Goal: Information Seeking & Learning: Learn about a topic

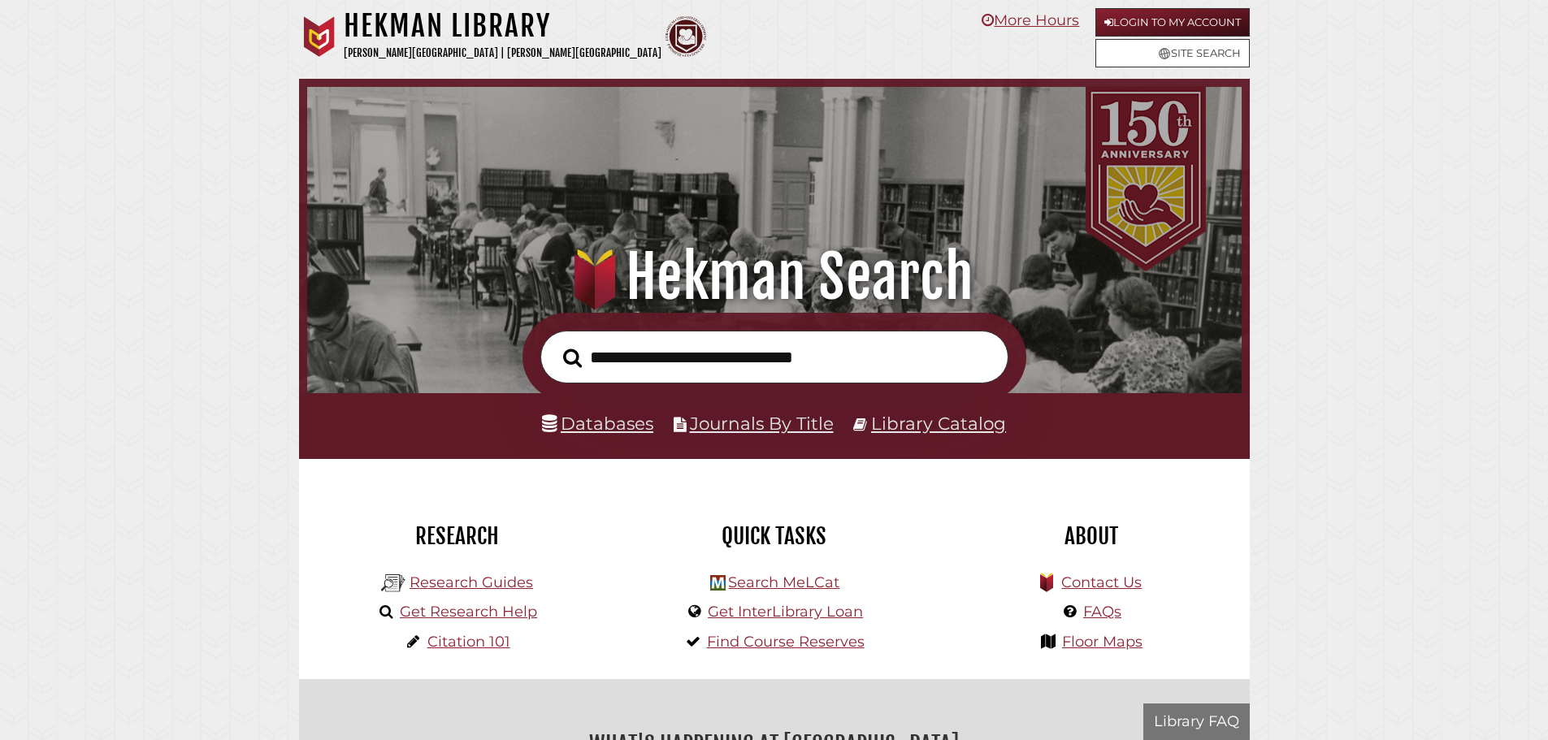
scroll to position [309, 926]
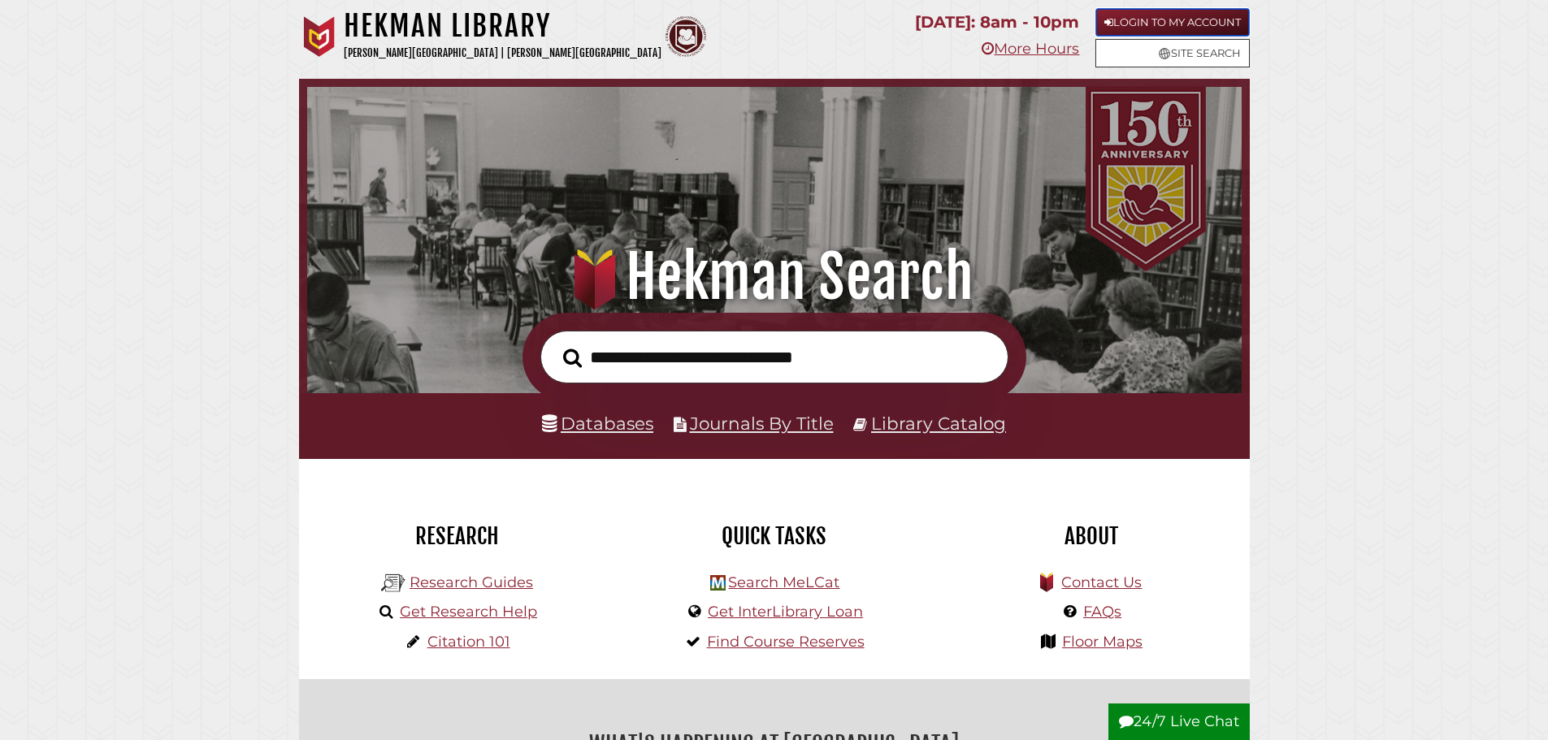
click at [1197, 28] on link "Login to My Account" at bounding box center [1172, 22] width 154 height 28
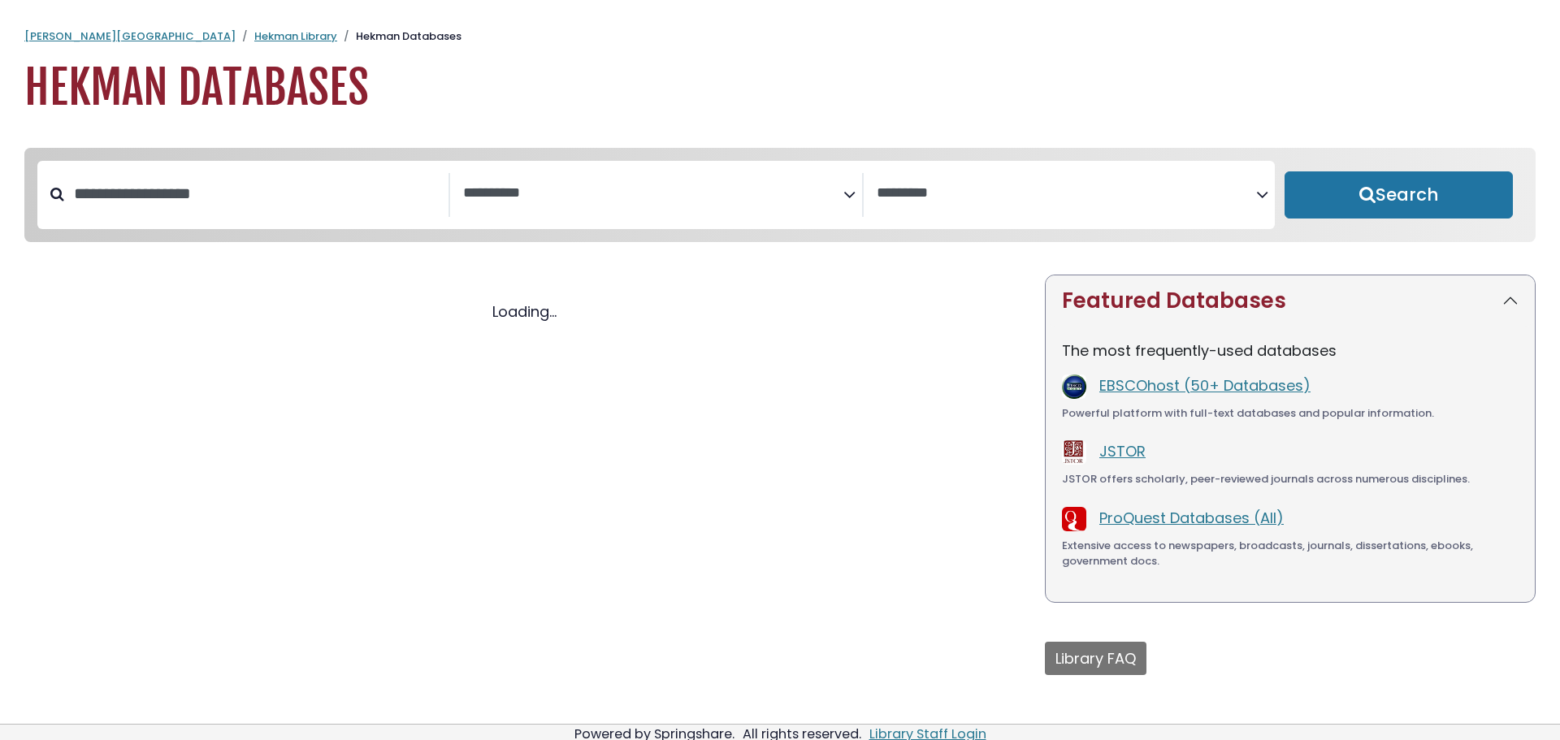
select select "Database Subject Filter"
select select "Database Vendors Filter"
select select "Database Subject Filter"
select select "Database Vendors Filter"
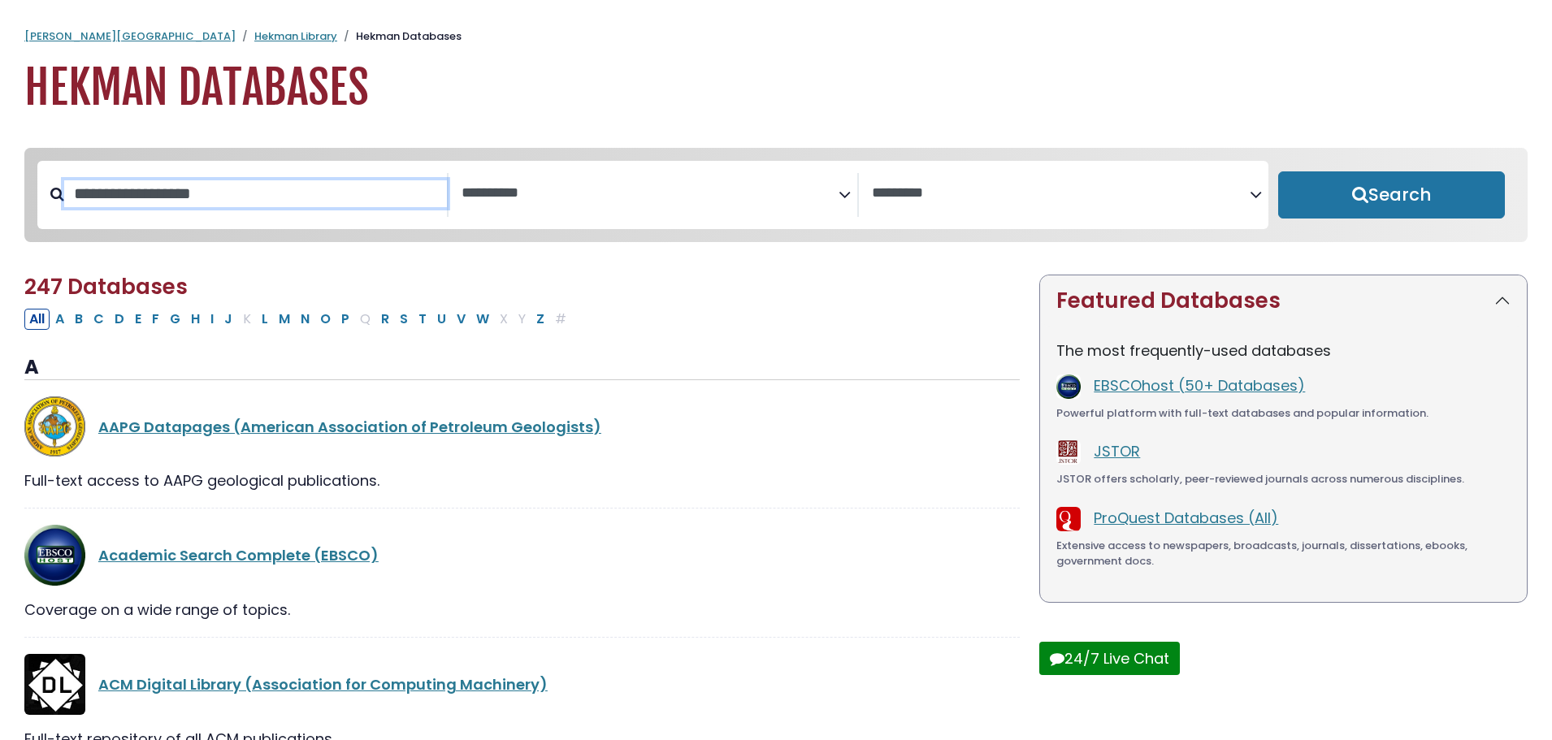
click at [321, 197] on input "Search database by title or keyword" at bounding box center [255, 193] width 383 height 27
type input "**********"
click at [1278, 171] on button "Search" at bounding box center [1391, 194] width 227 height 47
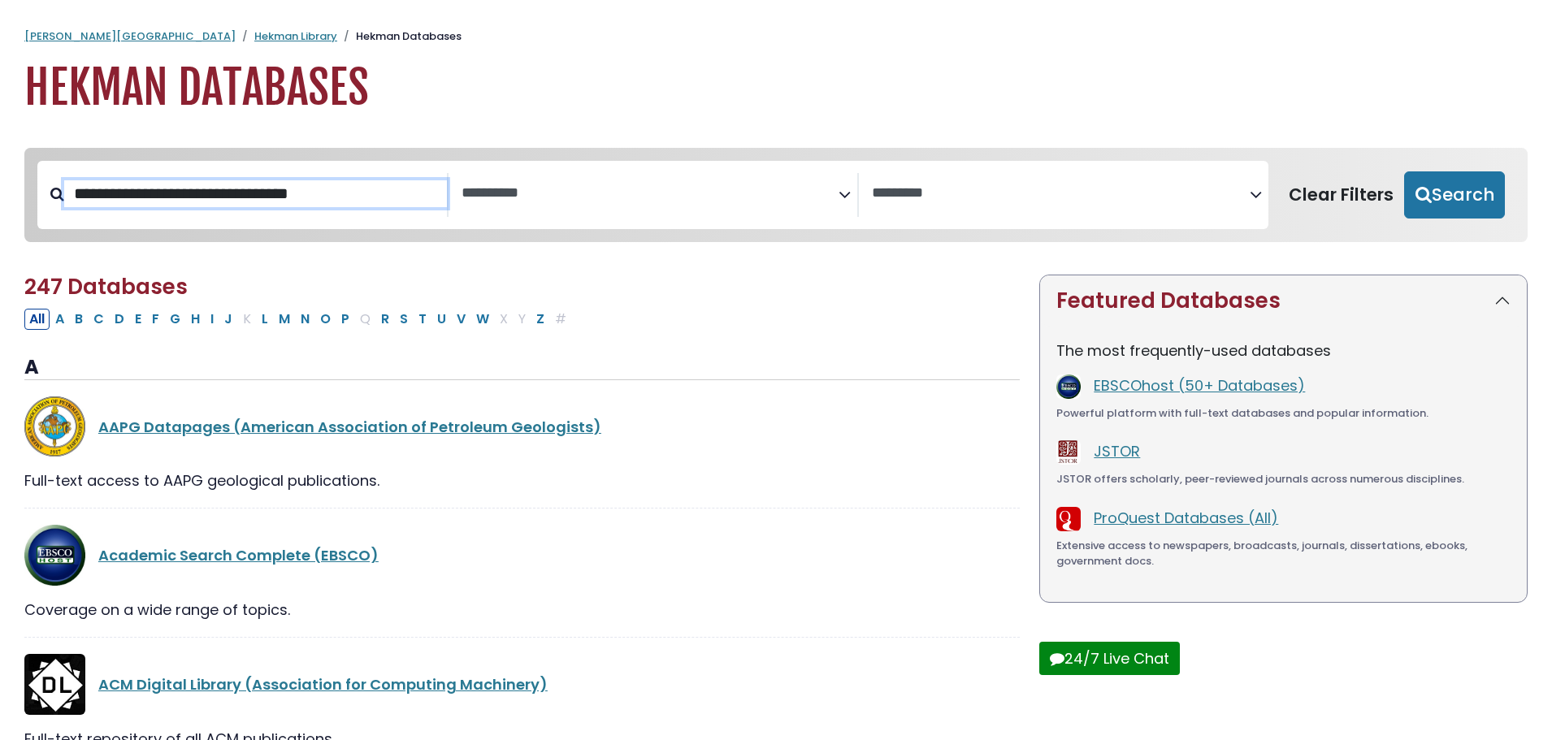
select select "Database Subject Filter"
select select "Database Vendors Filter"
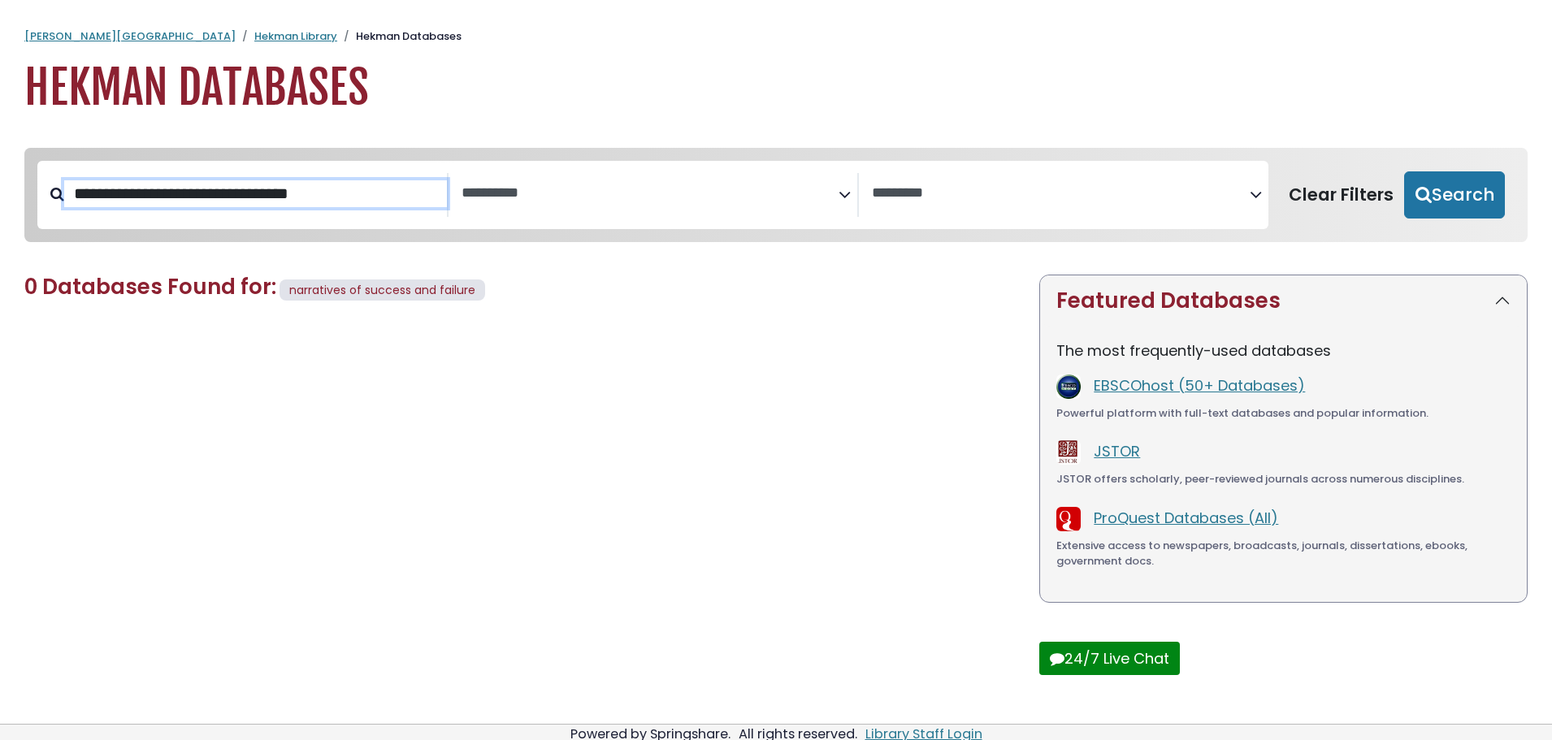
click at [341, 194] on input "**********" at bounding box center [255, 193] width 383 height 27
type input "**********"
click at [1404, 171] on button "Search" at bounding box center [1454, 194] width 101 height 47
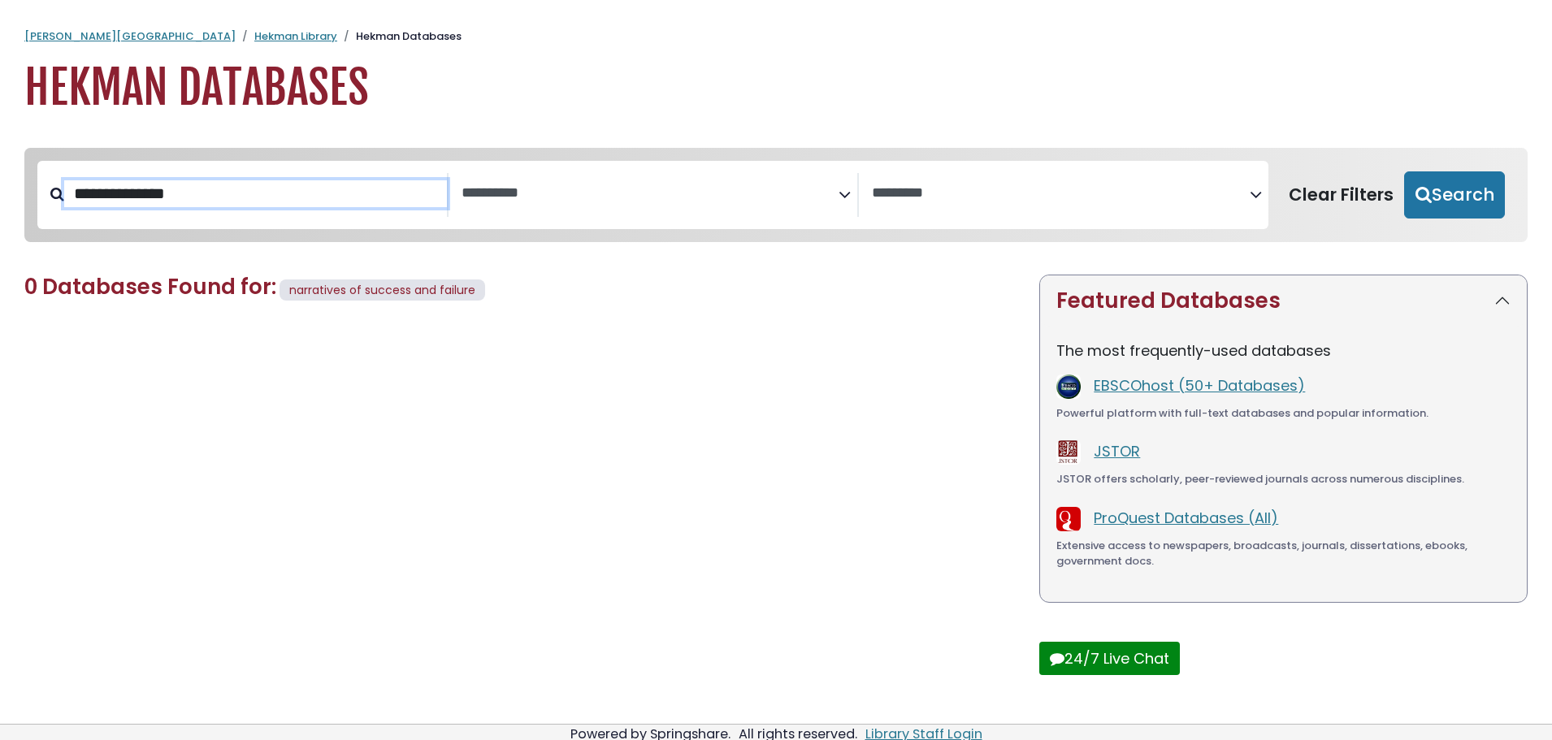
select select "Database Subject Filter"
select select "Database Vendors Filter"
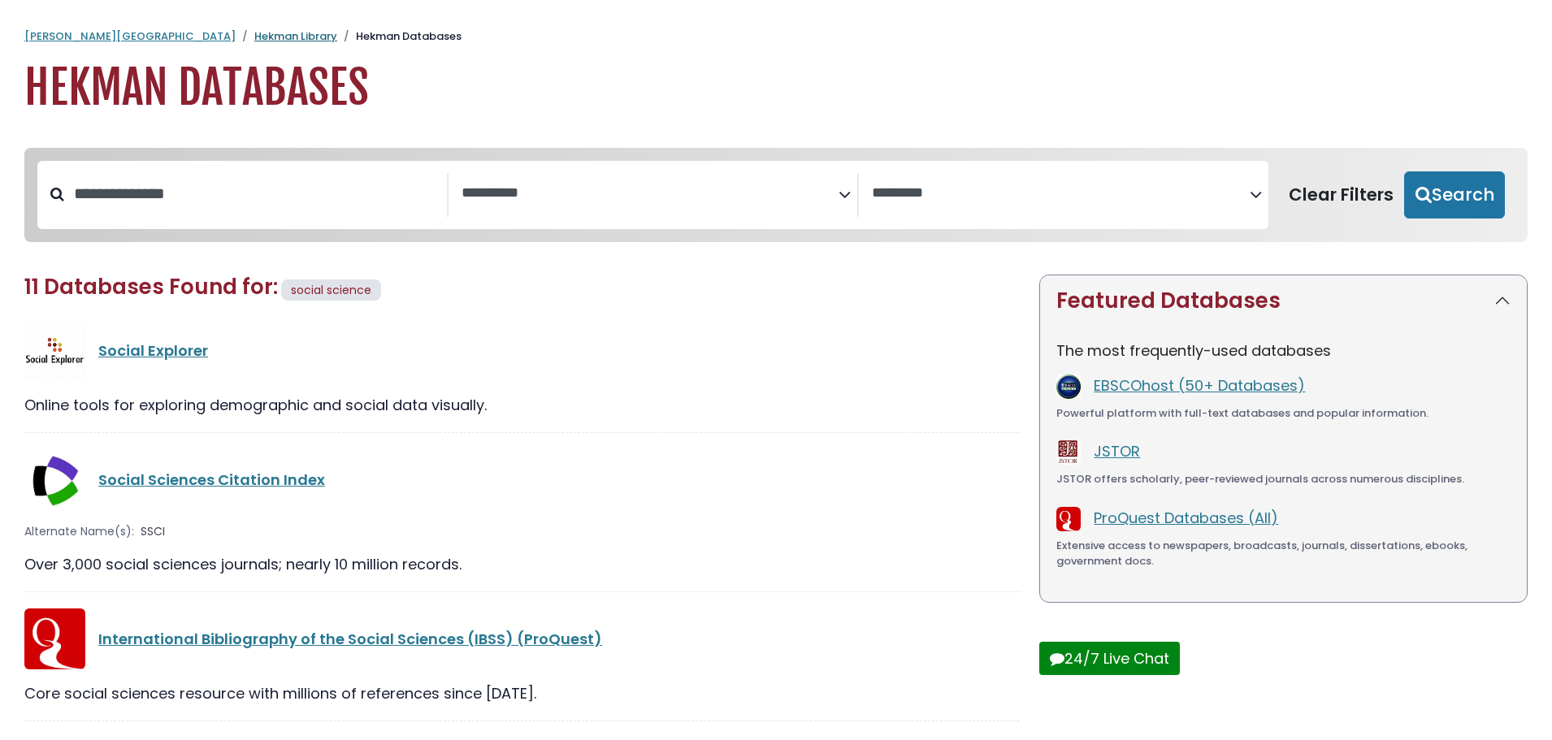
click at [254, 37] on link "Hekman Library" at bounding box center [295, 35] width 83 height 15
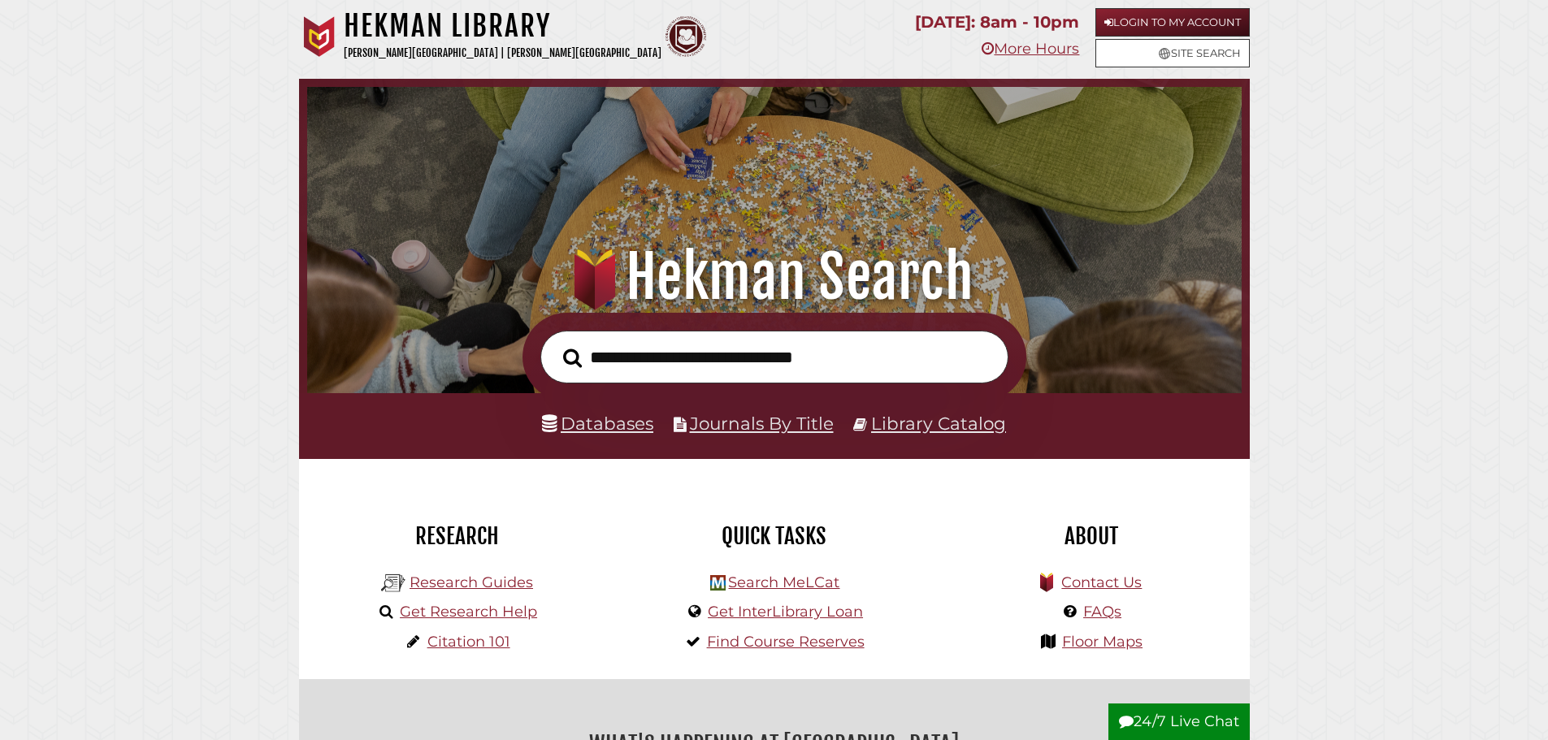
scroll to position [309, 926]
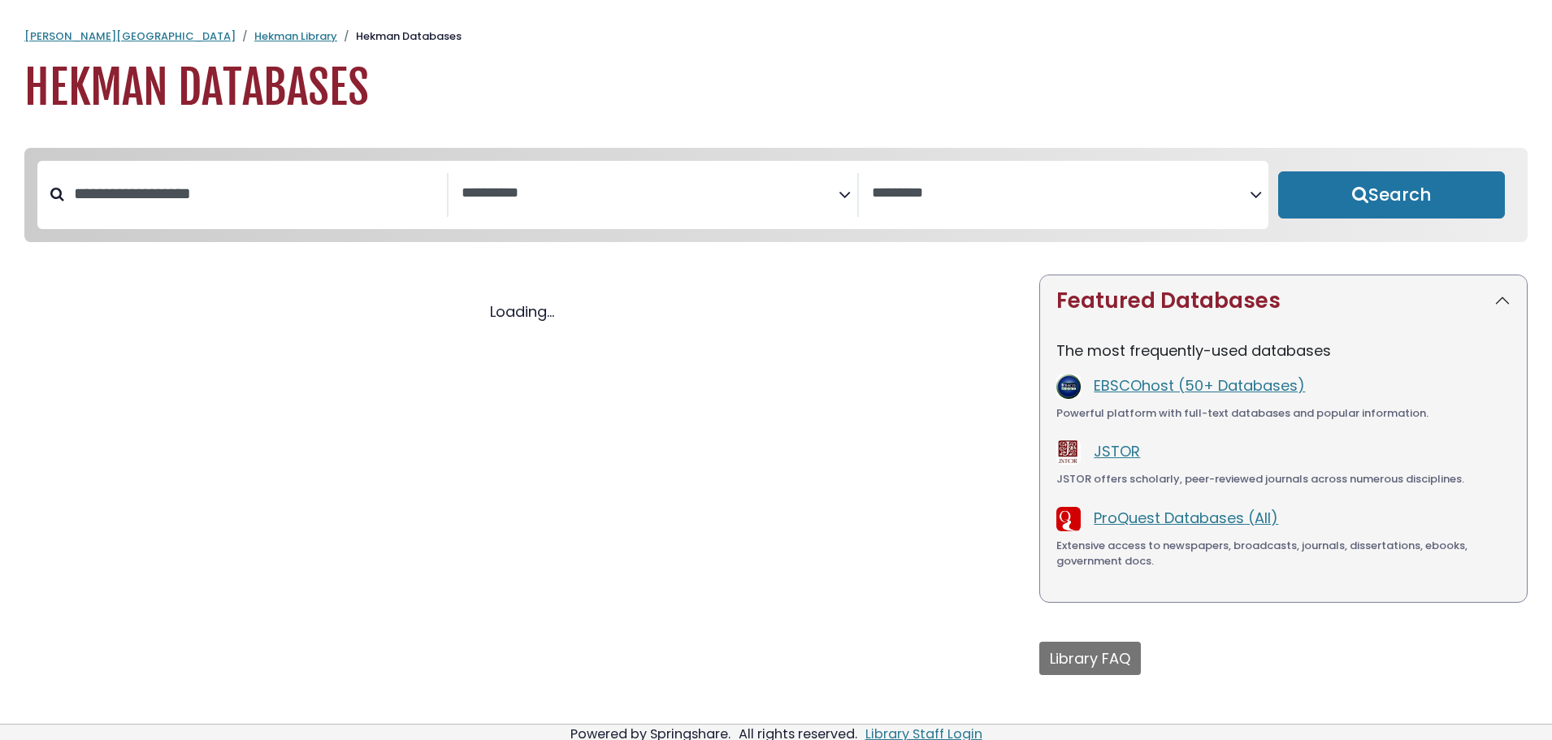
select select "Database Subject Filter"
select select "Database Vendors Filter"
select select "Database Subject Filter"
select select "Database Vendors Filter"
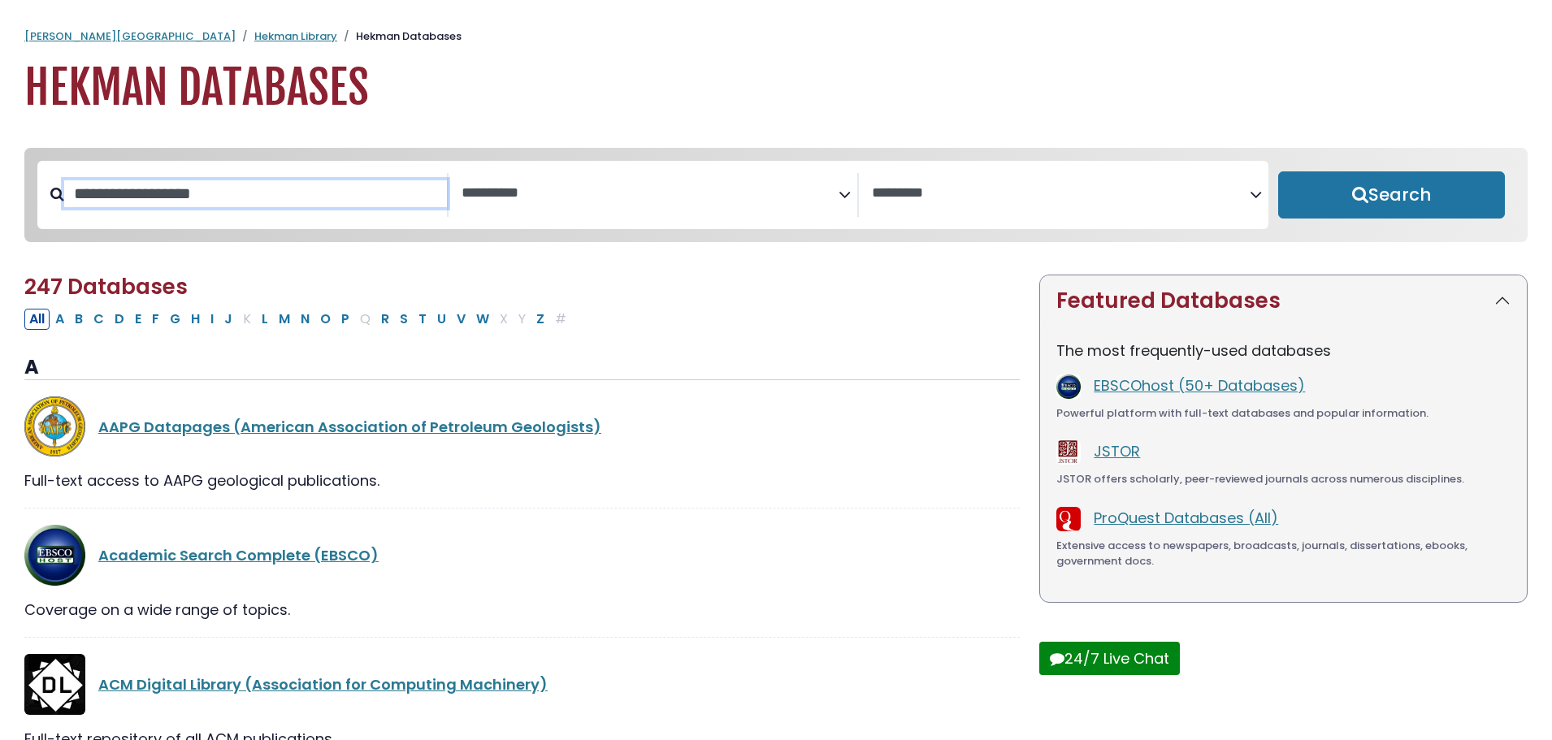
click at [240, 192] on input "Search database by title or keyword" at bounding box center [255, 193] width 383 height 27
drag, startPoint x: 1188, startPoint y: 397, endPoint x: 1161, endPoint y: 392, distance: 27.4
click at [1188, 396] on link "EBSCOhost (50+ Databases)" at bounding box center [1199, 385] width 211 height 20
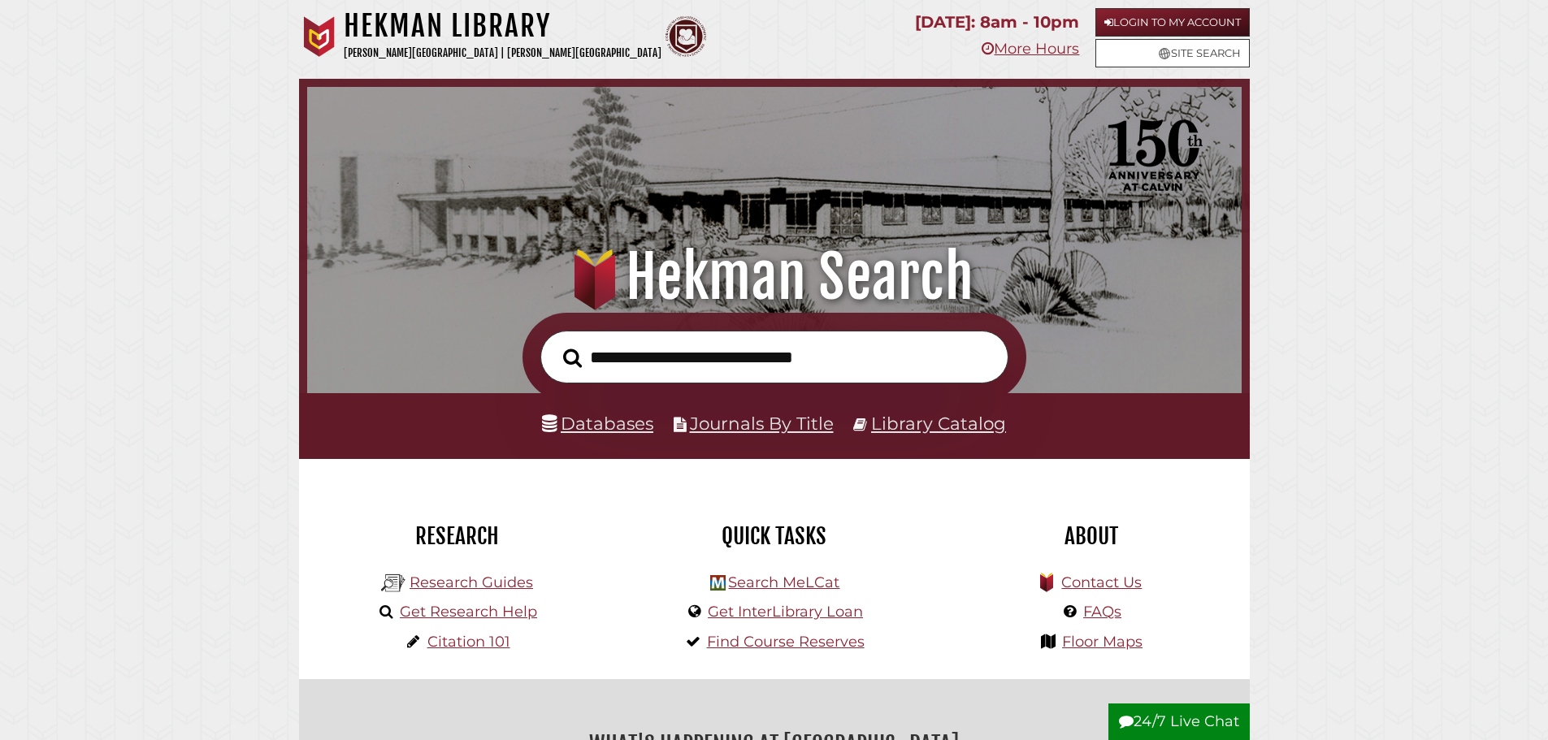
scroll to position [309, 926]
